Goal: Information Seeking & Learning: Compare options

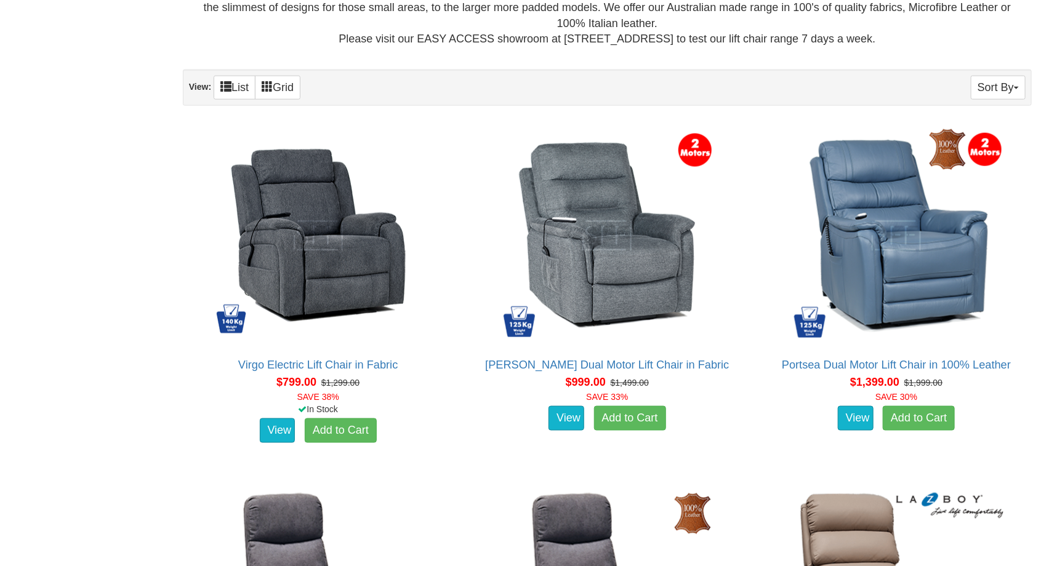
scroll to position [741, 0]
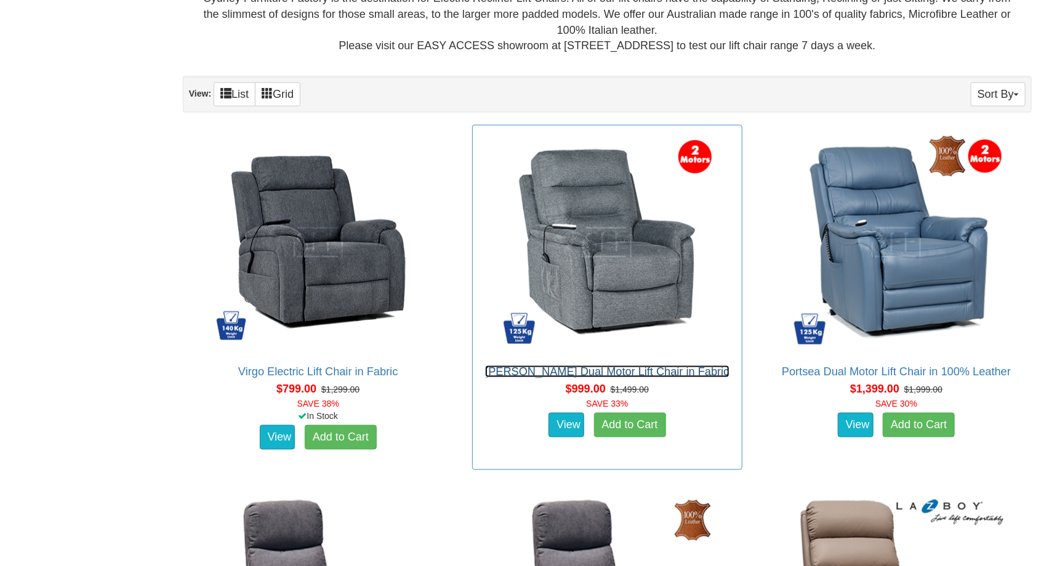
click at [526, 370] on link "[PERSON_NAME] Dual Motor Lift Chair in Fabric" at bounding box center [607, 372] width 244 height 12
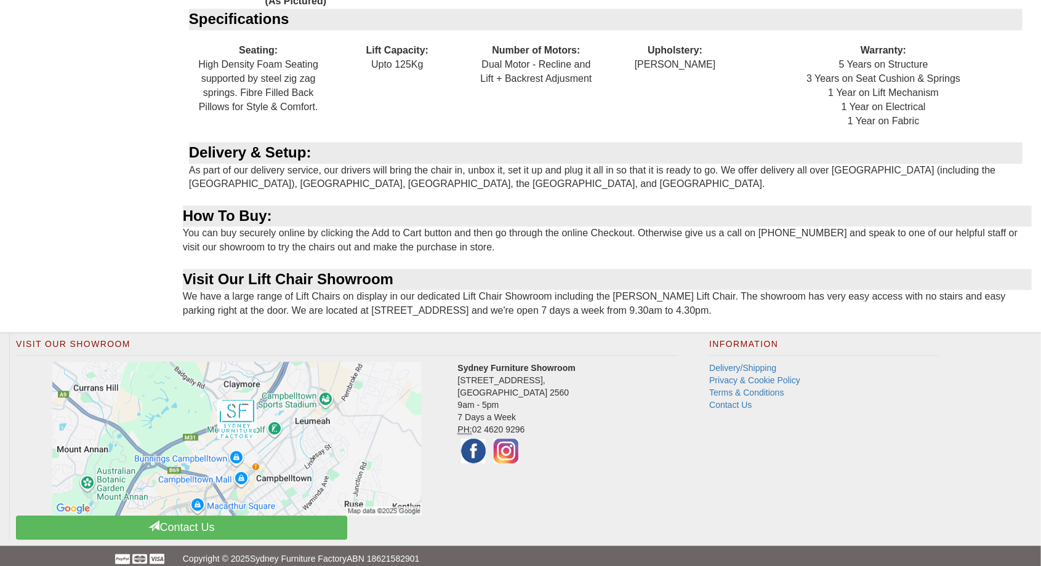
scroll to position [1555, 0]
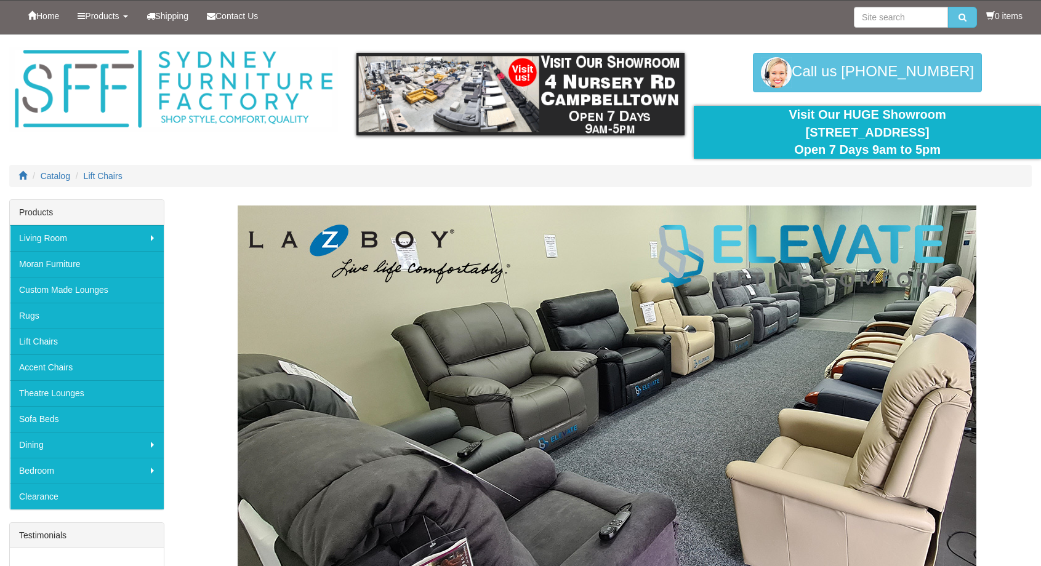
scroll to position [739, 0]
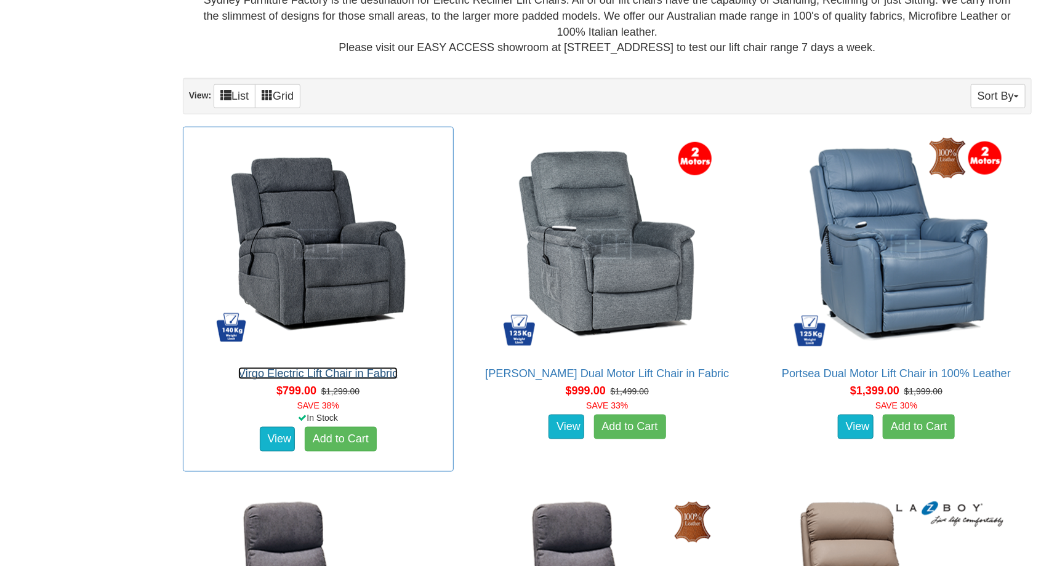
click at [313, 367] on link "Virgo Electric Lift Chair in Fabric" at bounding box center [317, 373] width 159 height 12
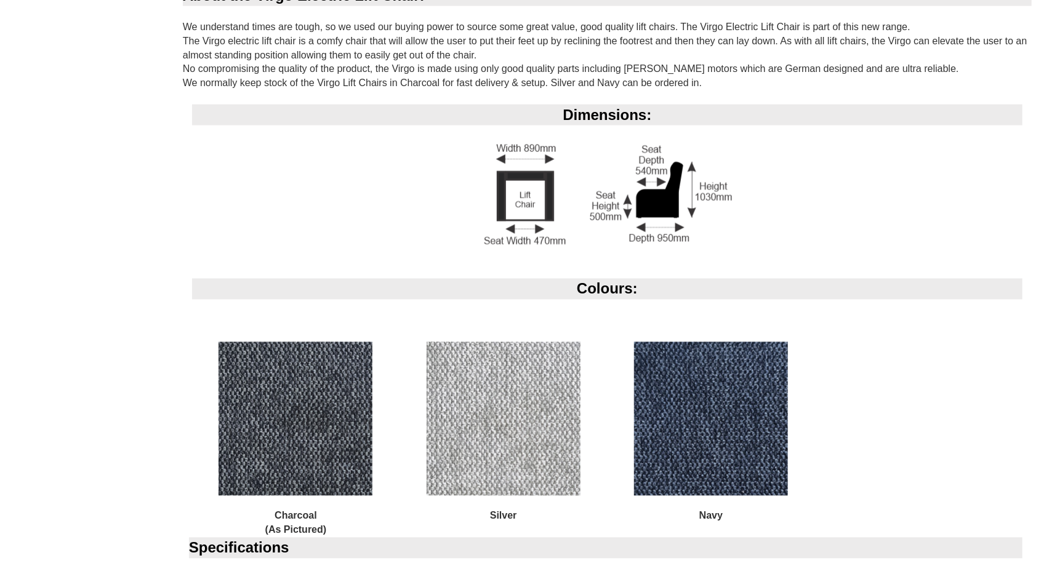
scroll to position [981, 0]
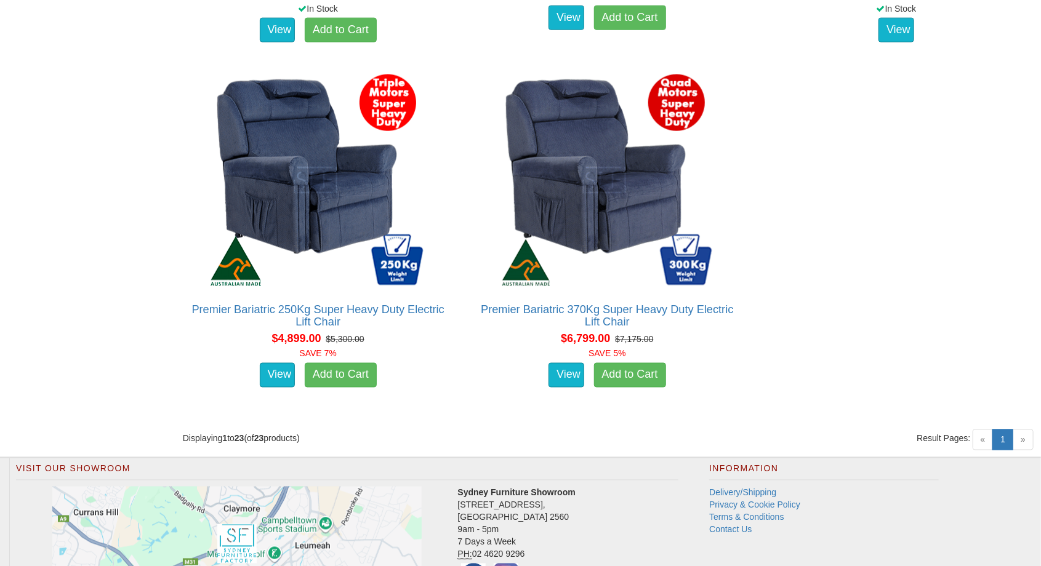
scroll to position [3310, 0]
